Goal: Communication & Community: Ask a question

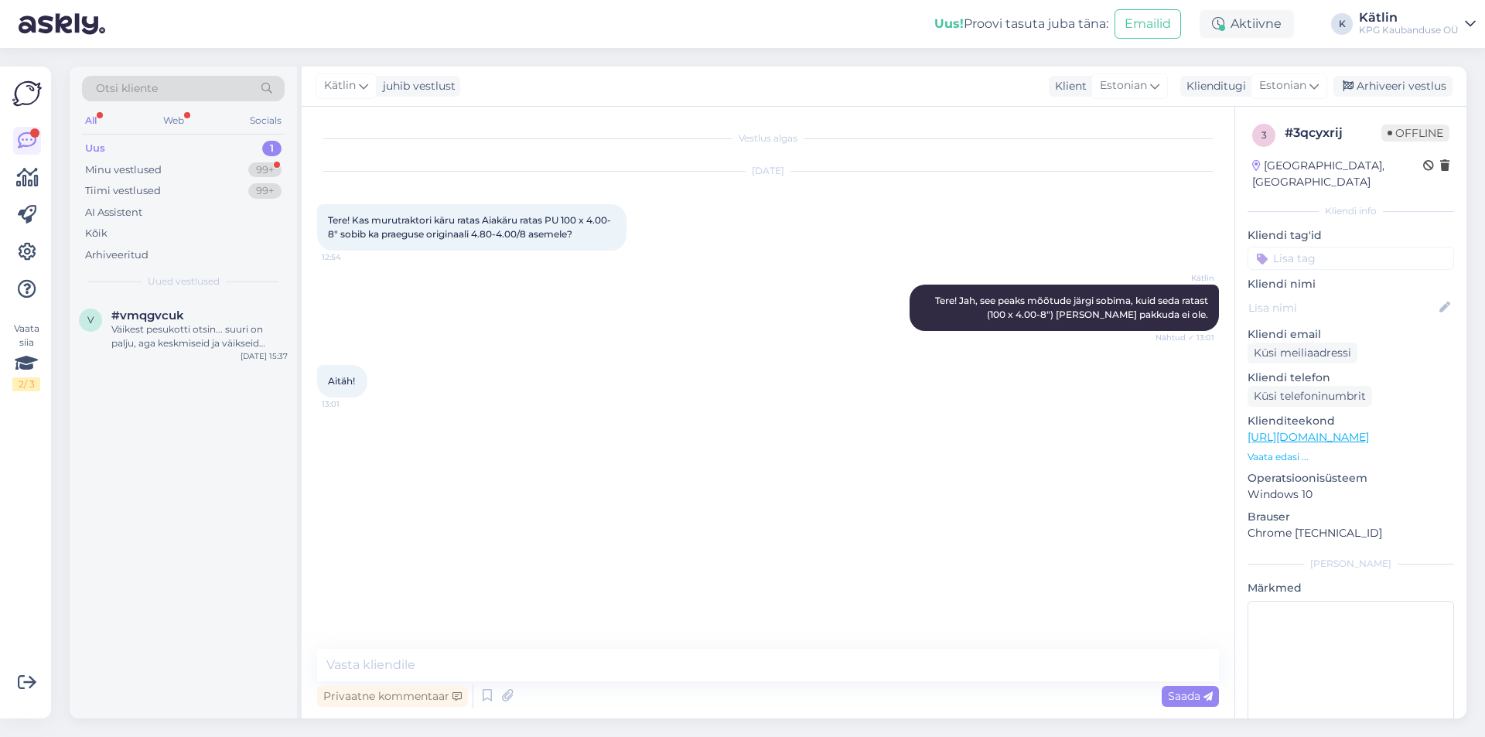
click at [125, 176] on div "Minu vestlused" at bounding box center [123, 169] width 77 height 15
click at [114, 145] on div "Uus 1" at bounding box center [183, 149] width 203 height 22
click at [145, 176] on div "Minu vestlused" at bounding box center [123, 169] width 77 height 15
click at [183, 356] on div at bounding box center [183, 508] width 227 height 421
click at [142, 164] on div "Minu vestlused" at bounding box center [125, 169] width 80 height 15
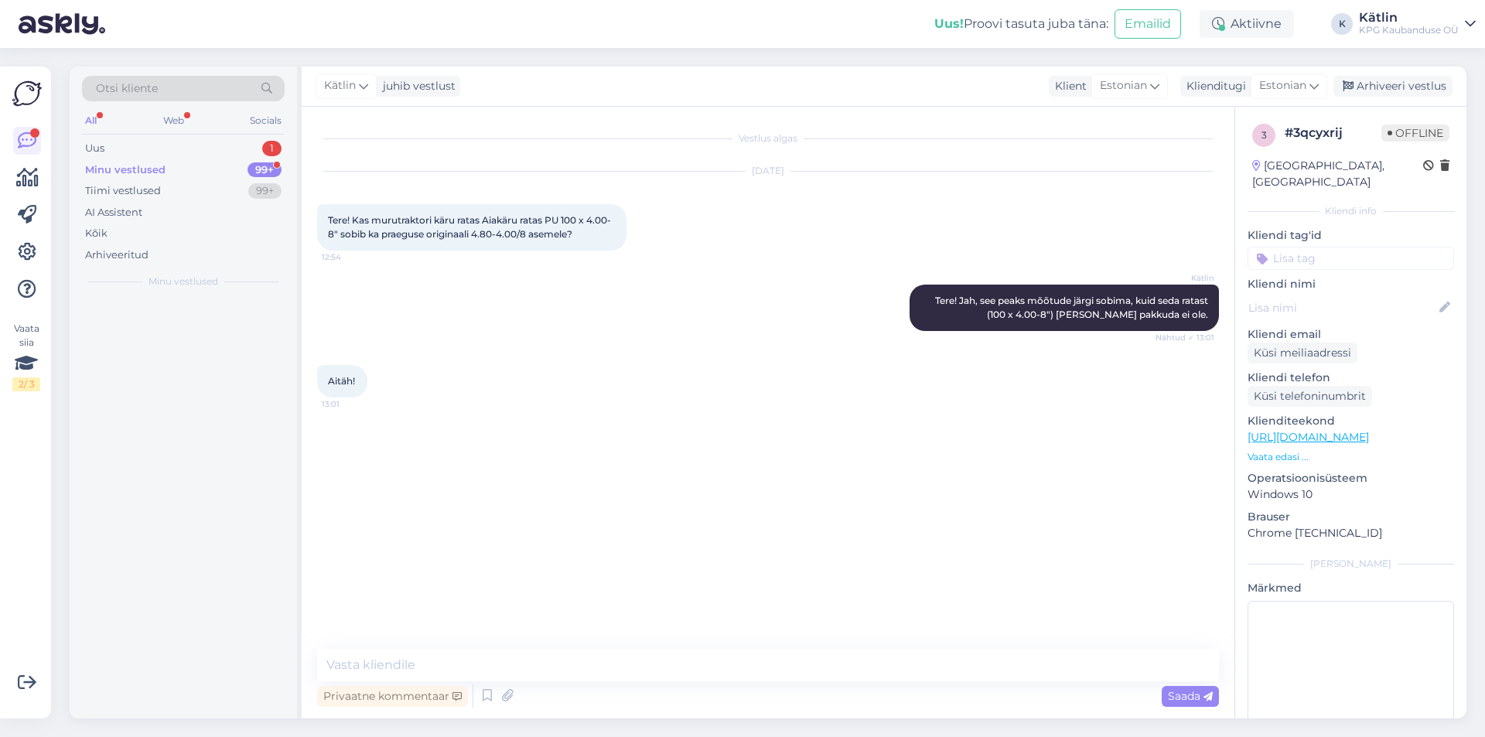
click at [162, 400] on div at bounding box center [183, 508] width 227 height 421
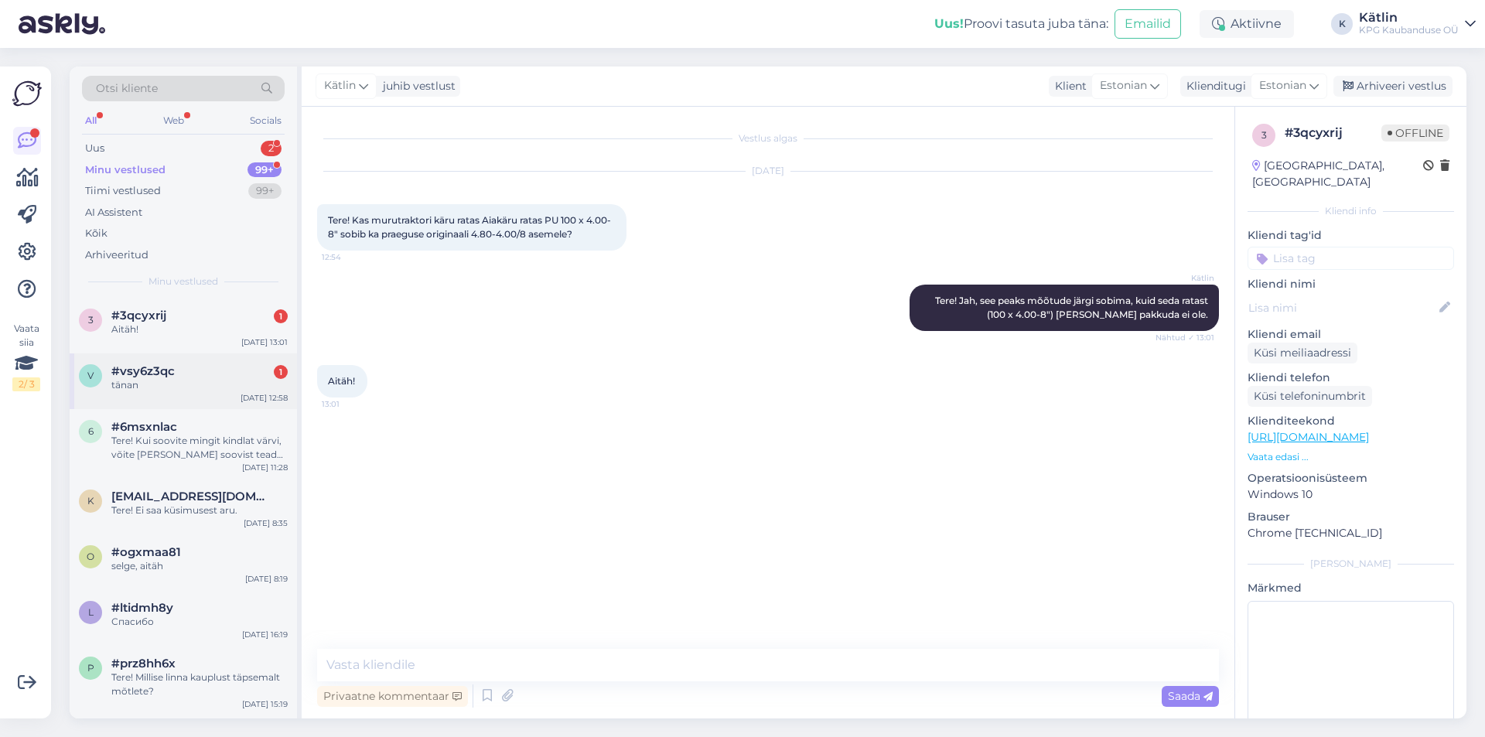
click at [190, 380] on div "tänan" at bounding box center [199, 385] width 176 height 14
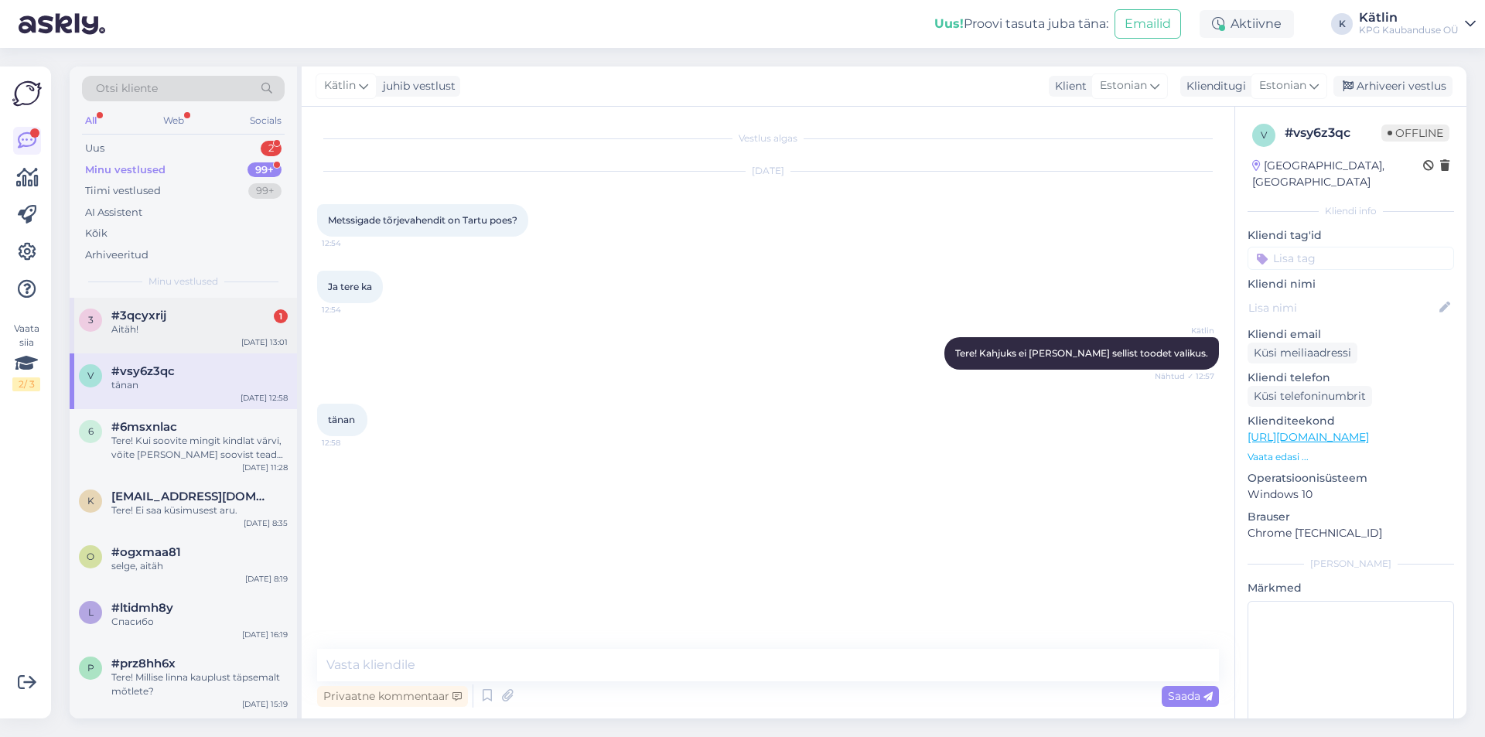
click at [214, 333] on div "Aitäh!" at bounding box center [199, 330] width 176 height 14
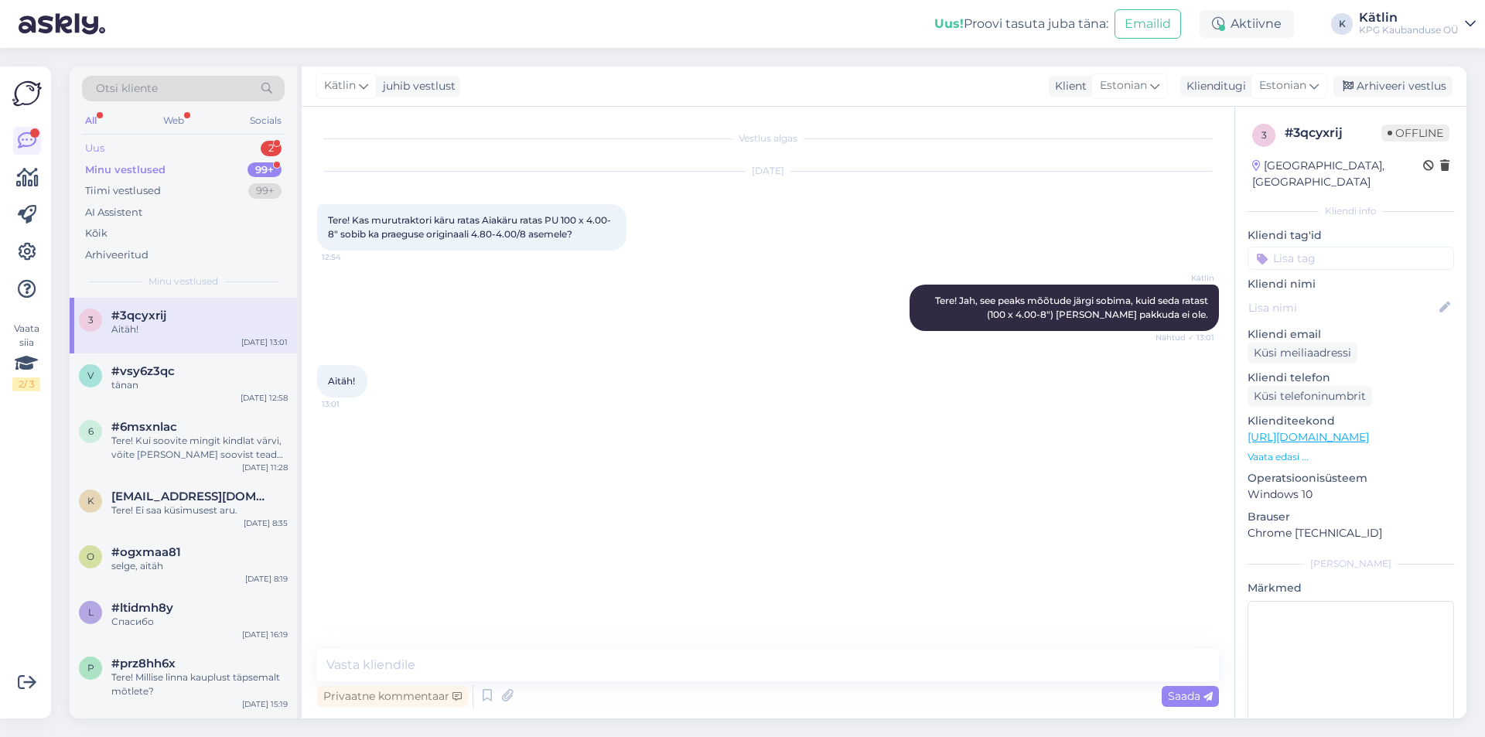
click at [145, 145] on div "Uus 2" at bounding box center [183, 149] width 203 height 22
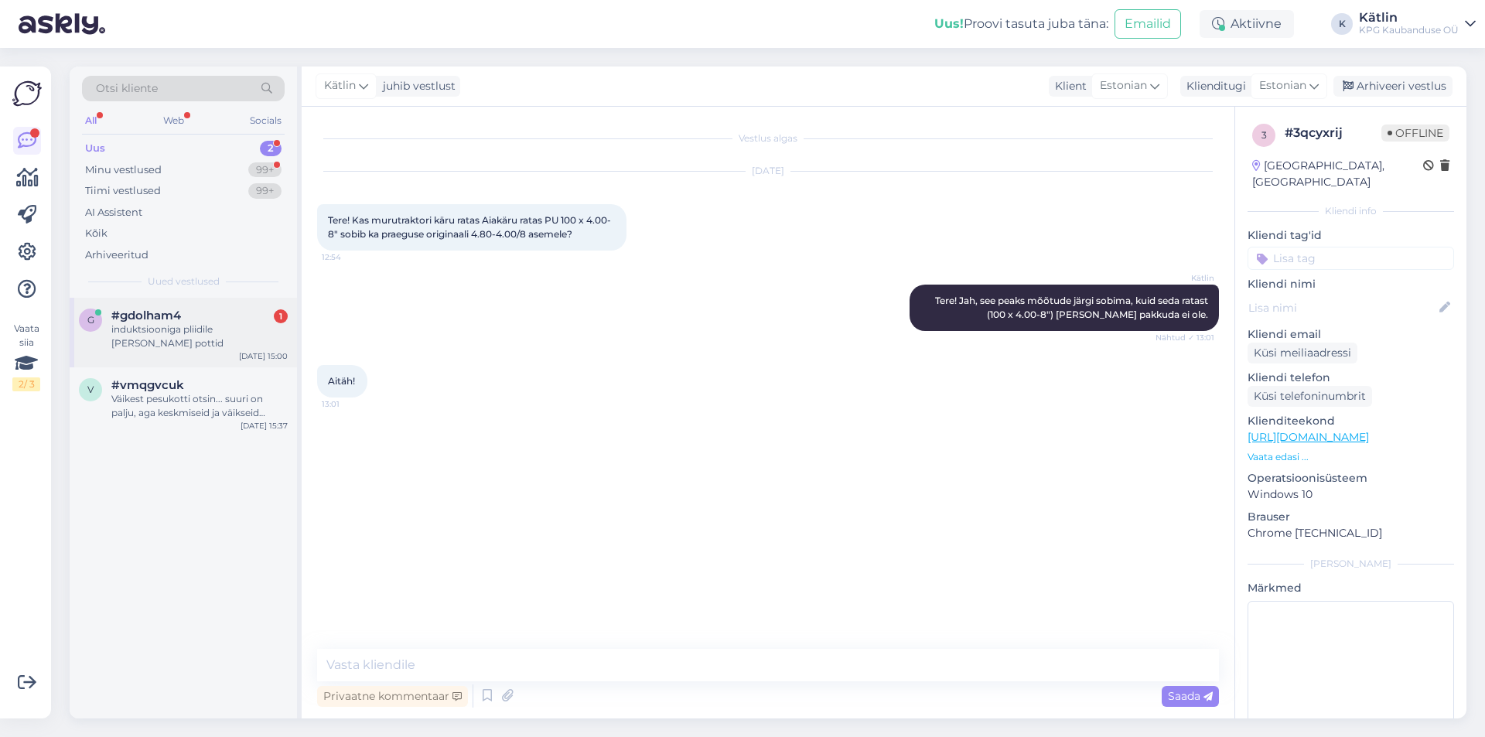
click at [190, 330] on div "induktsiooniga pliidile [PERSON_NAME] pottid" at bounding box center [199, 337] width 176 height 28
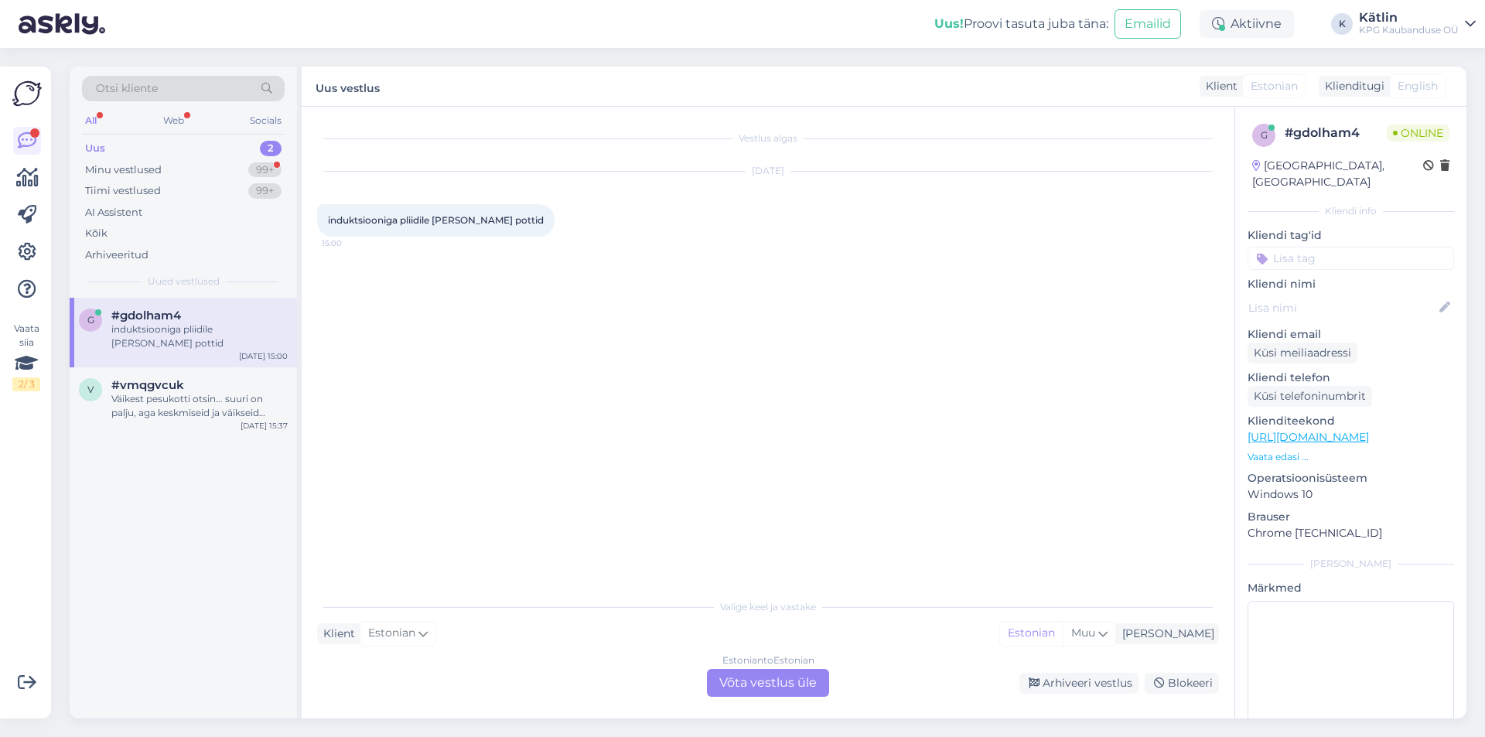
click at [1327, 430] on link "[URL][DOMAIN_NAME]" at bounding box center [1308, 437] width 121 height 14
click at [756, 688] on div "Estonian to Estonian Võta vestlus üle" at bounding box center [768, 683] width 122 height 28
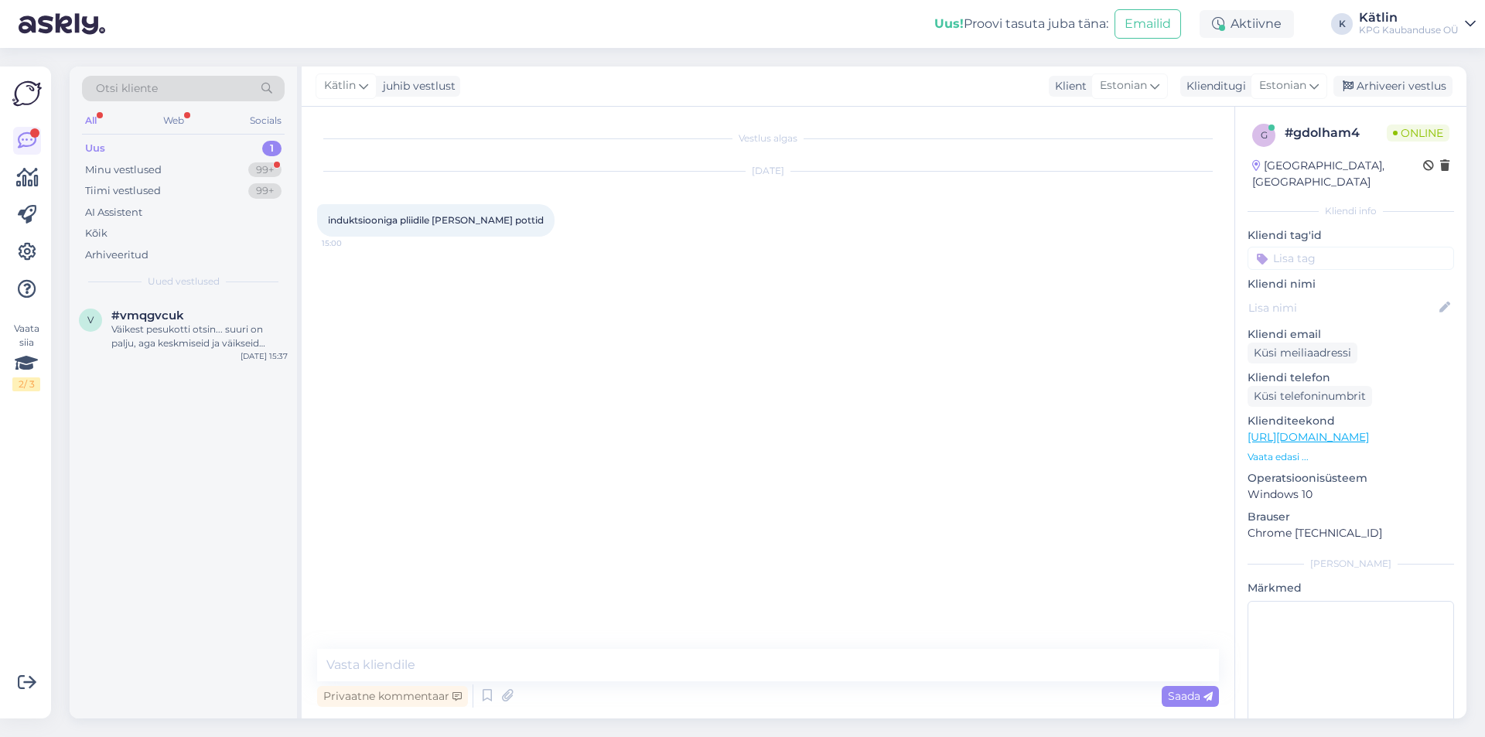
click at [708, 648] on div "Vestlus algas [DATE] induktsiooniga pliidile [PERSON_NAME] pottid 15:00 Privaat…" at bounding box center [768, 413] width 933 height 612
click at [708, 649] on textarea at bounding box center [768, 665] width 902 height 32
paste textarea "[URL][DOMAIN_NAME]"
type textarea "Tere! Enamuste toodete infos on kirjas sobivus pliiditüübile [URL][DOMAIN_NAME]"
